Goal: Navigation & Orientation: Find specific page/section

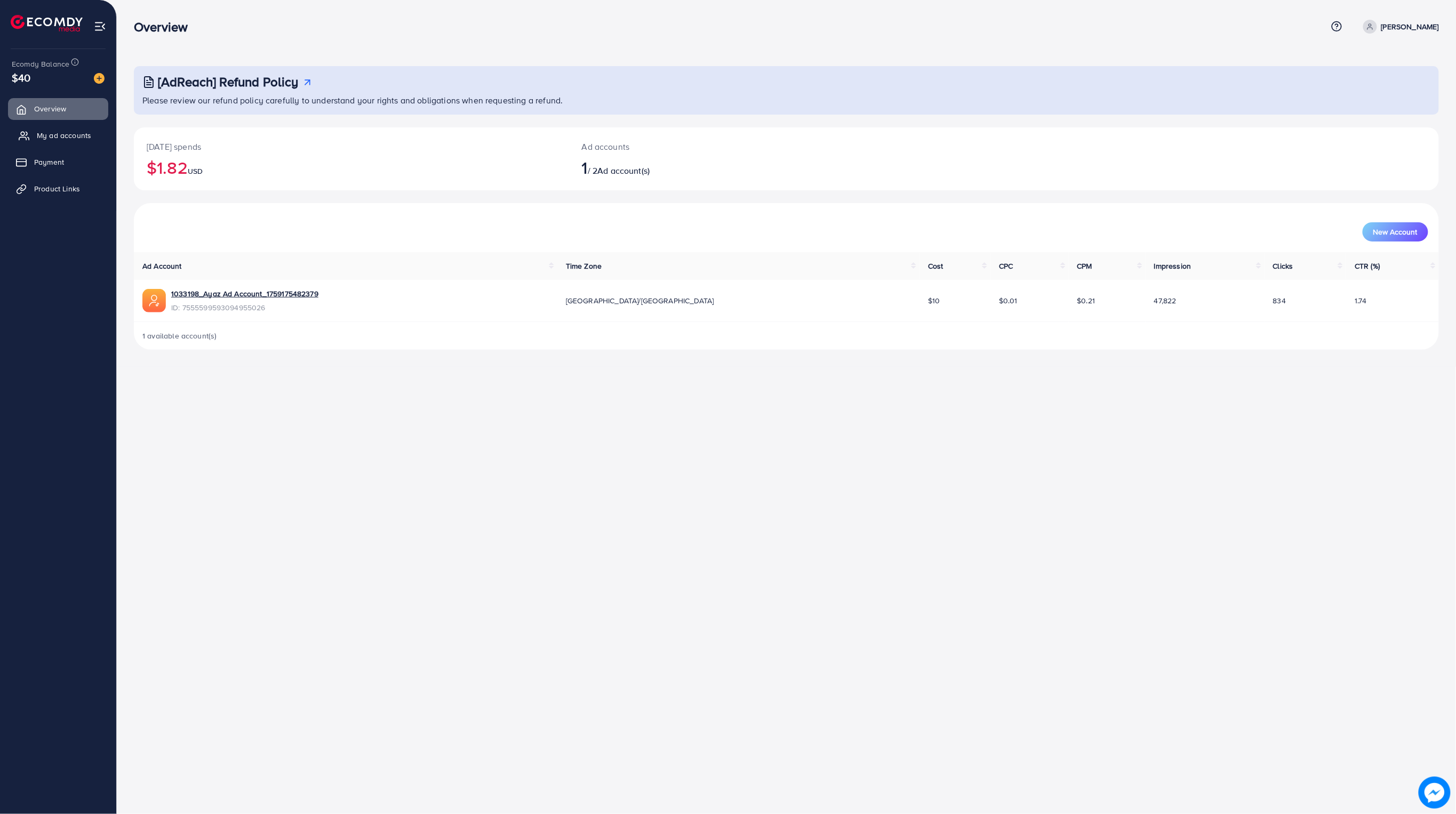
click at [58, 137] on span "My ad accounts" at bounding box center [64, 135] width 55 height 11
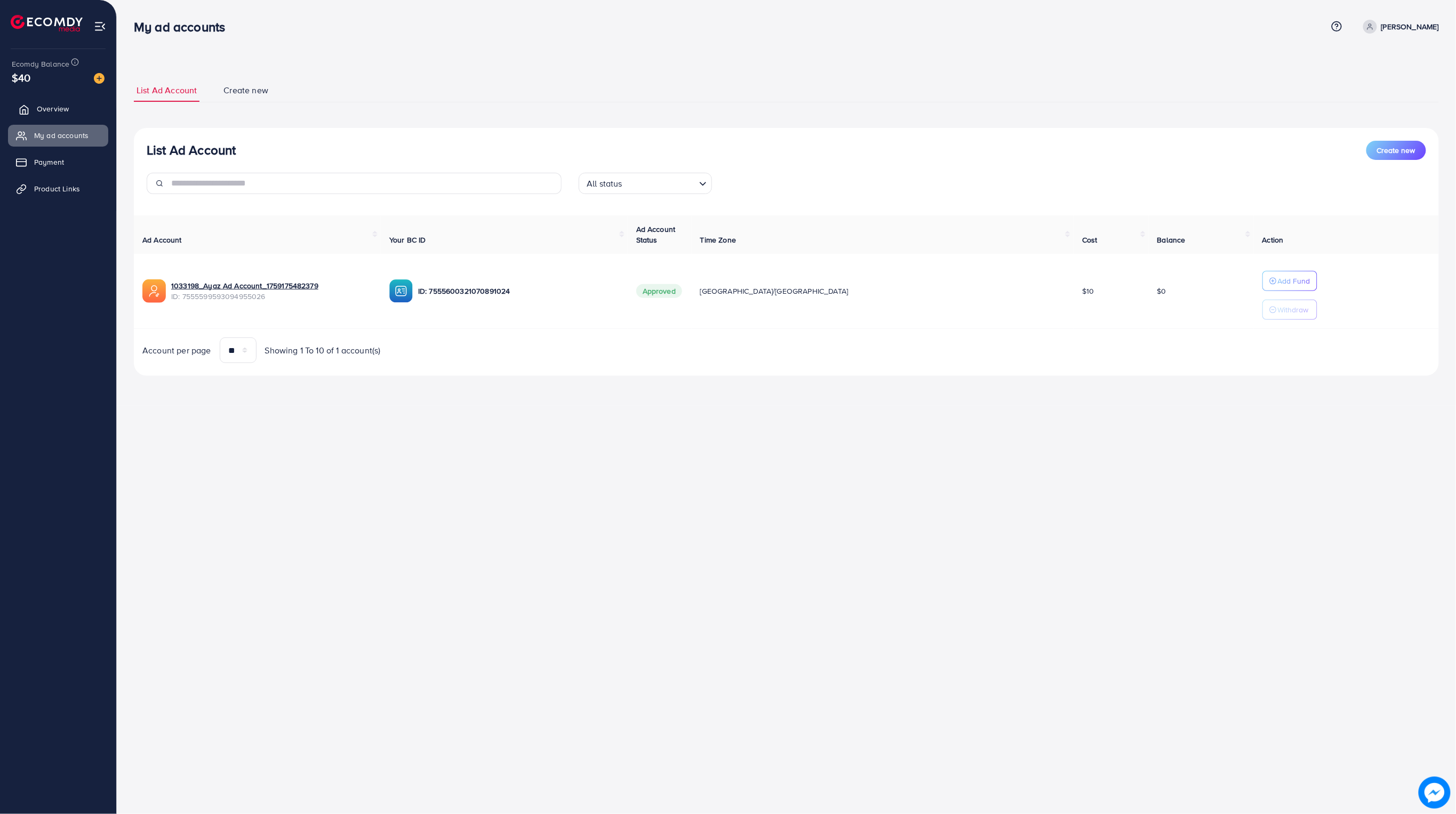
click at [55, 109] on span "Overview" at bounding box center [53, 109] width 32 height 11
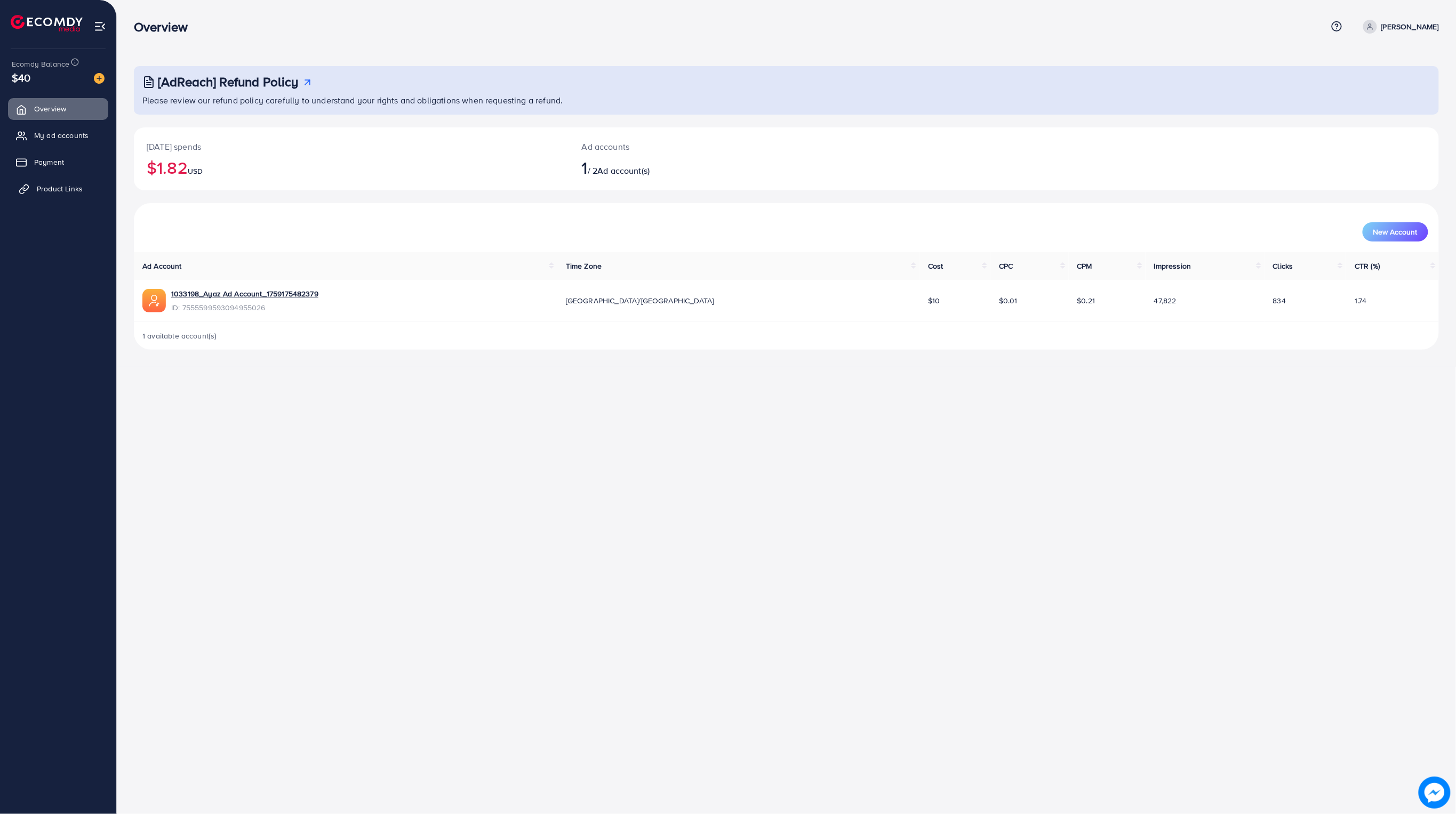
click at [52, 179] on link "Product Links" at bounding box center [58, 188] width 100 height 21
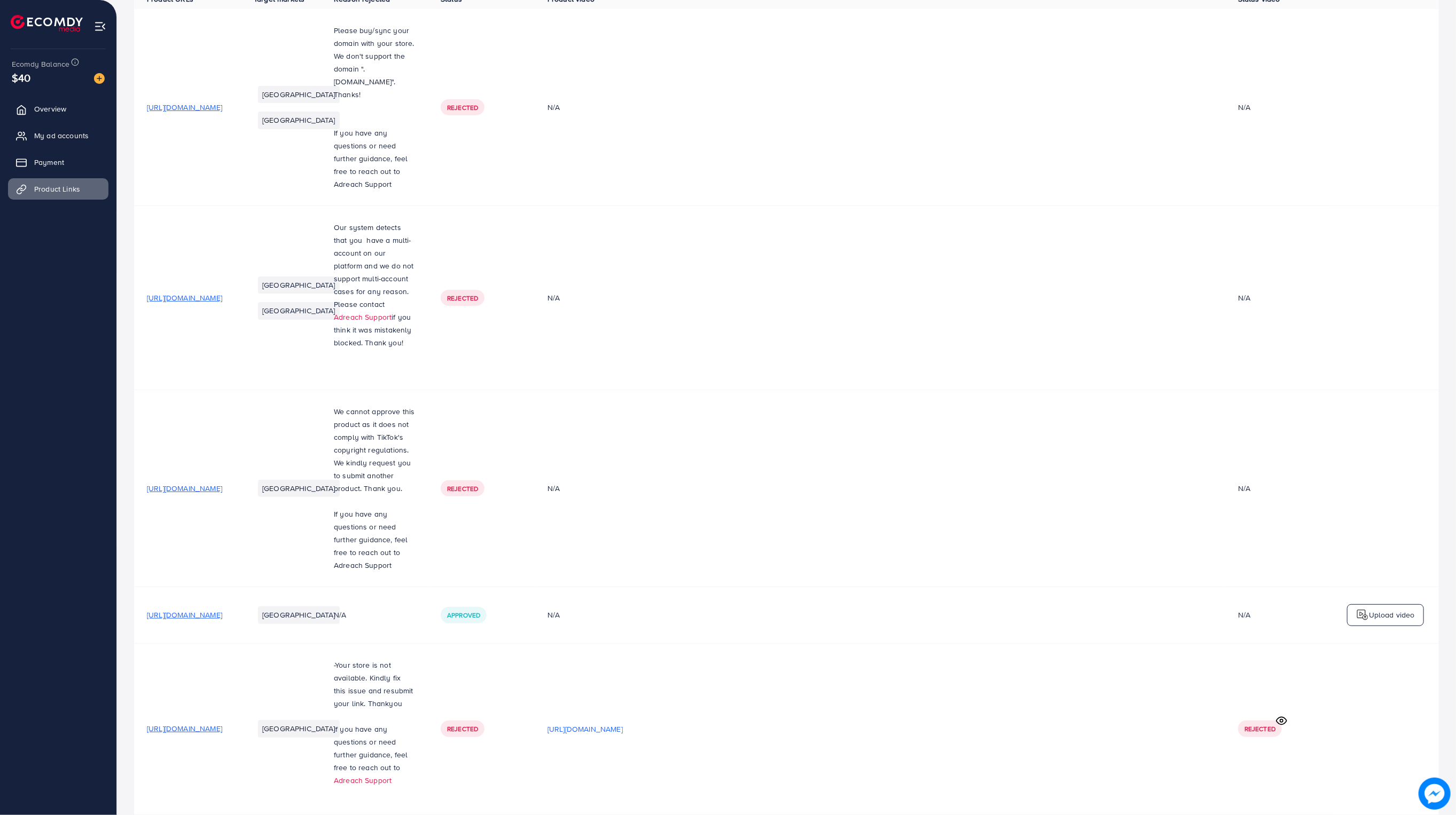
scroll to position [185, 0]
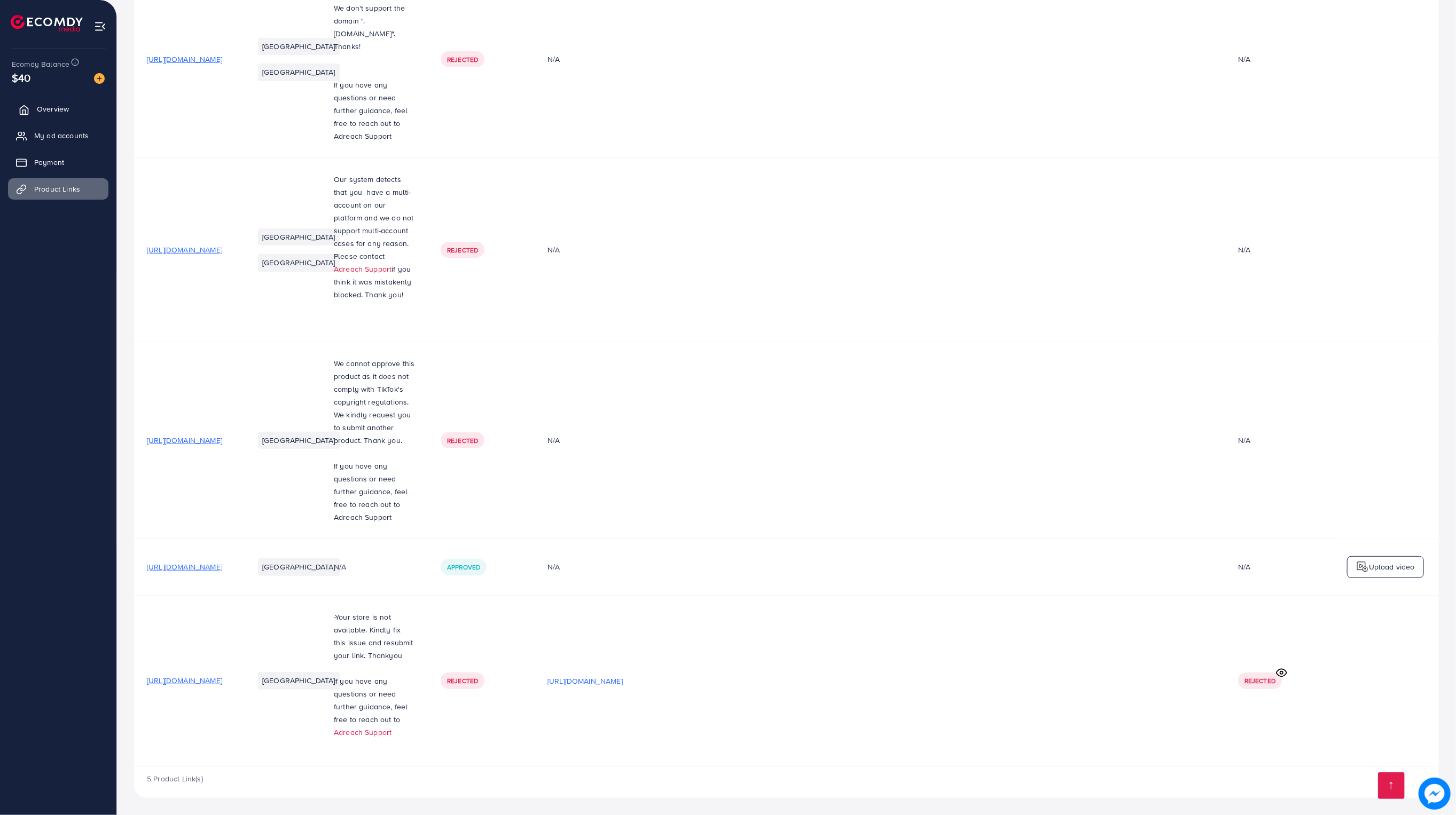
click at [39, 104] on span "Overview" at bounding box center [53, 109] width 32 height 11
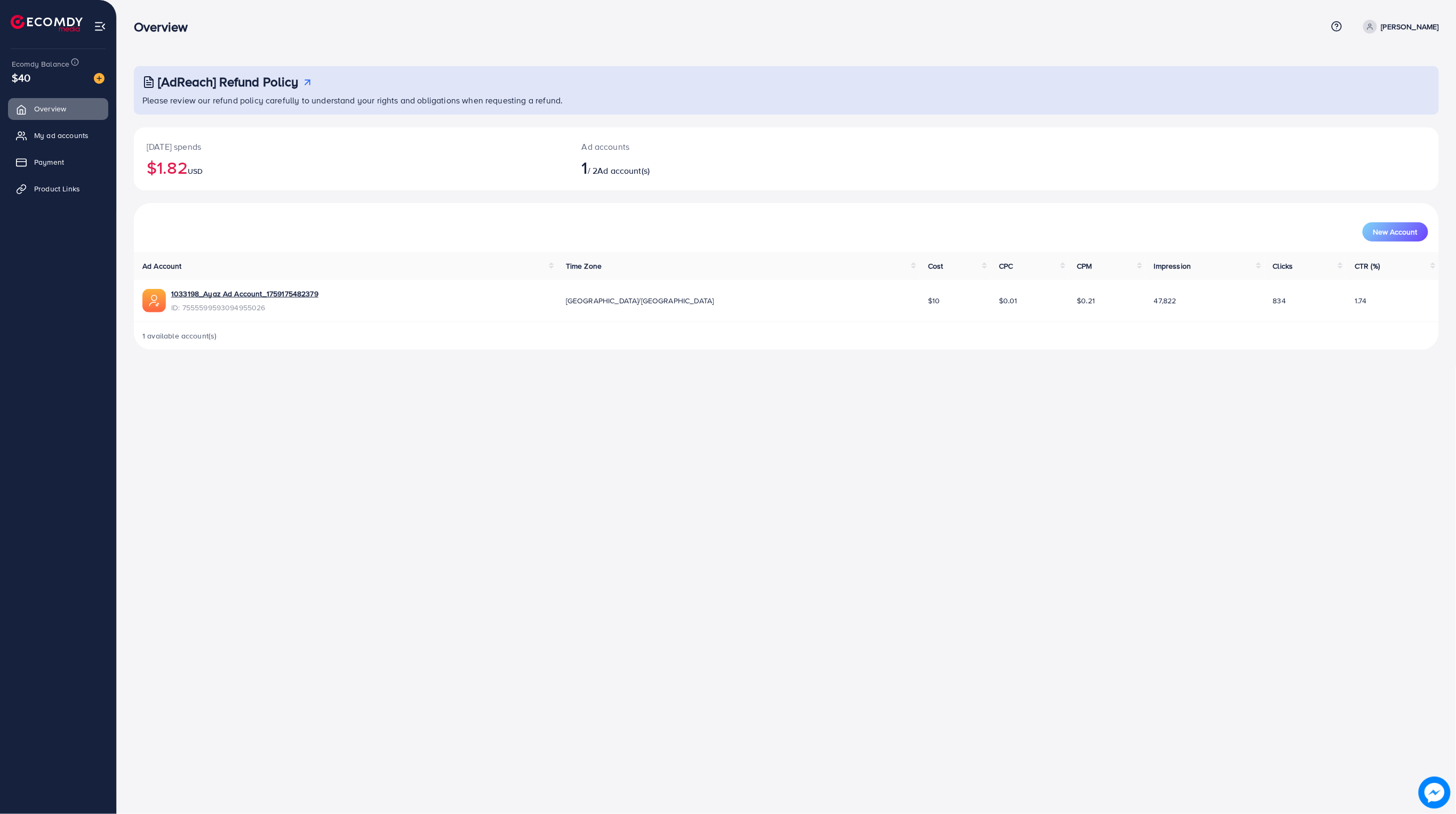
click at [87, 149] on ul "Overview My ad accounts Payment Product Links" at bounding box center [58, 152] width 116 height 118
click at [70, 139] on span "My ad accounts" at bounding box center [64, 135] width 55 height 11
